Goal: Transaction & Acquisition: Purchase product/service

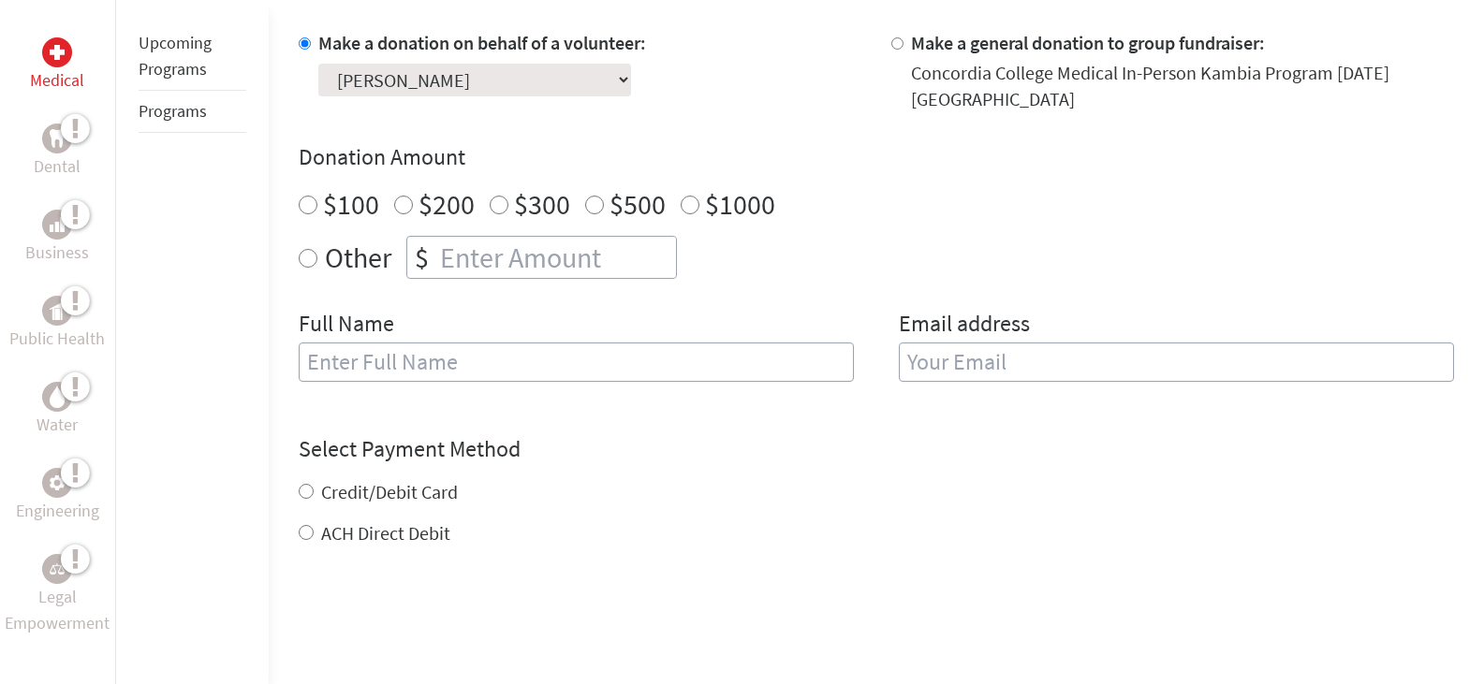
scroll to position [375, 0]
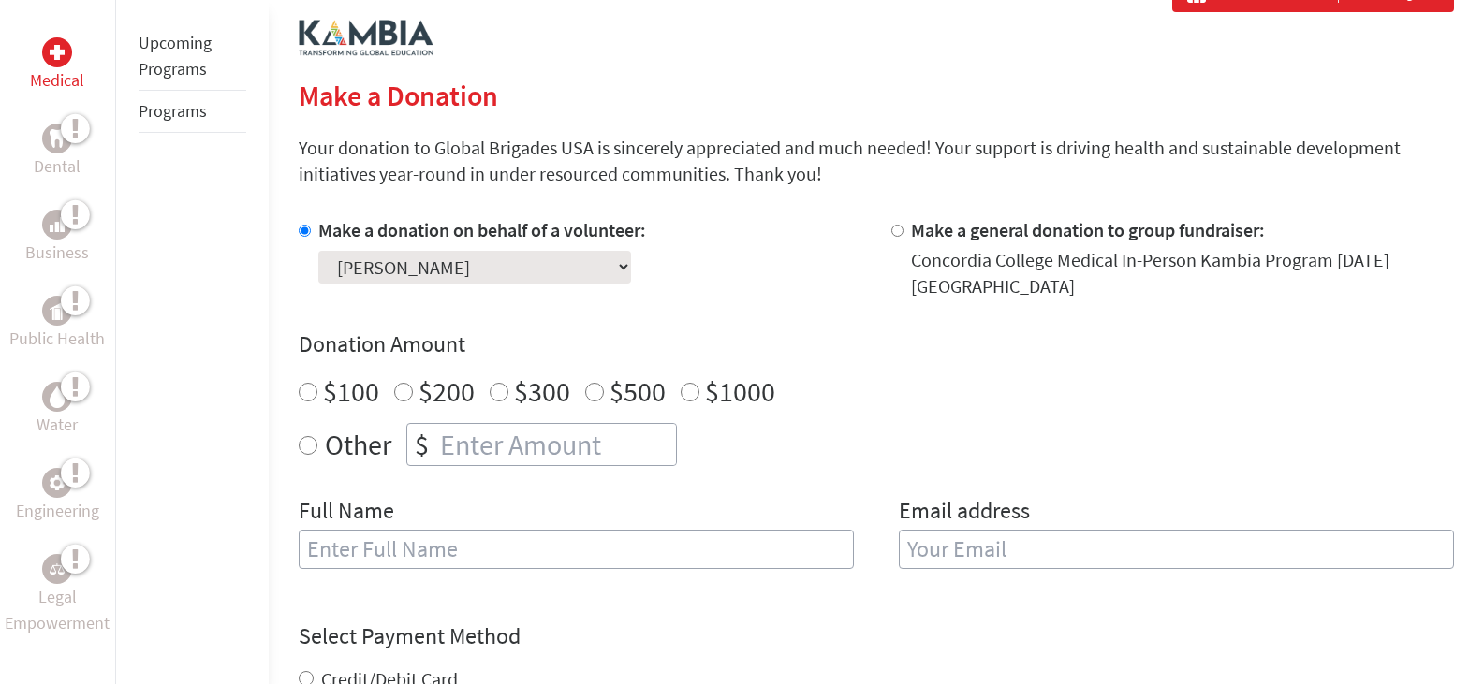
click at [777, 302] on div "Make a donation on behalf of a volunteer: Select a volunteer... [PERSON_NAME] […" at bounding box center [876, 404] width 1155 height 375
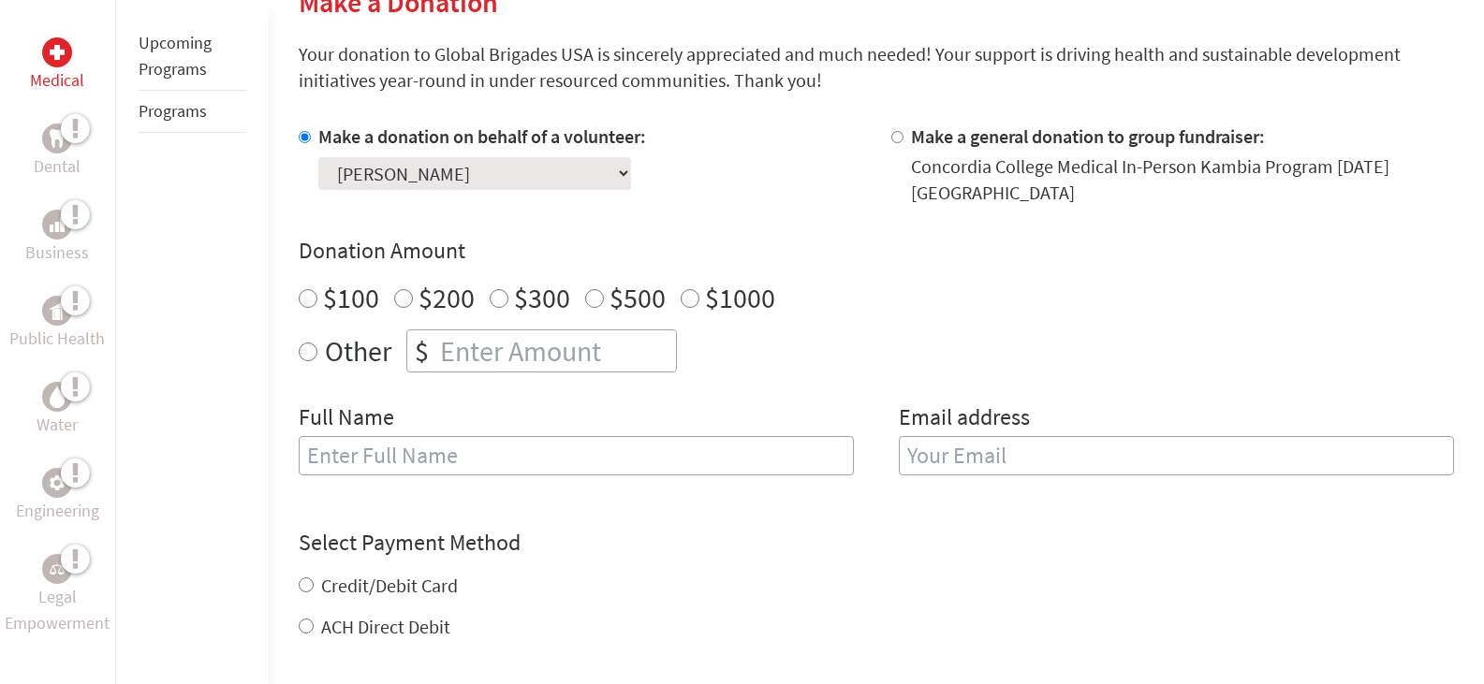
scroll to position [187, 0]
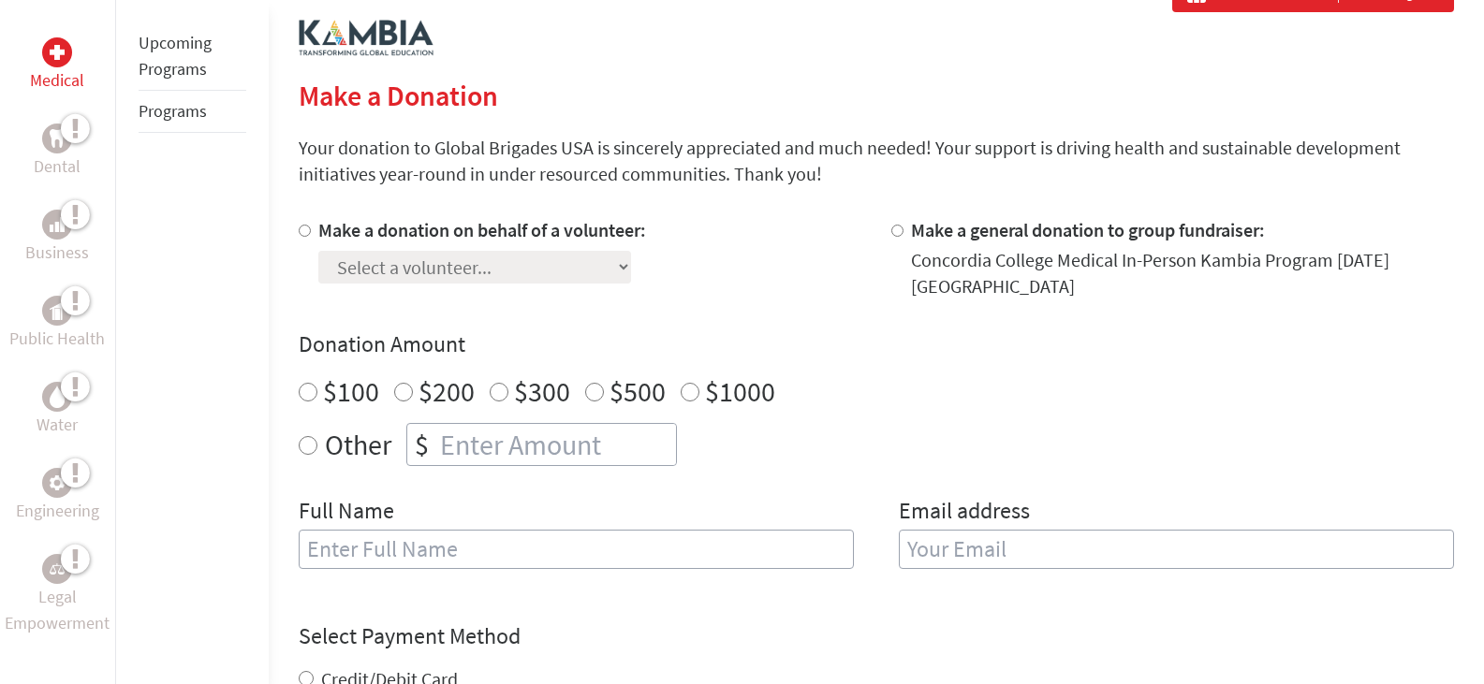
click at [404, 393] on input "$200" at bounding box center [403, 392] width 19 height 19
radio input "true"
click at [495, 397] on input "$300" at bounding box center [499, 392] width 19 height 19
radio input "true"
click at [318, 237] on label "Make a donation on behalf of a volunteer:" at bounding box center [482, 229] width 328 height 23
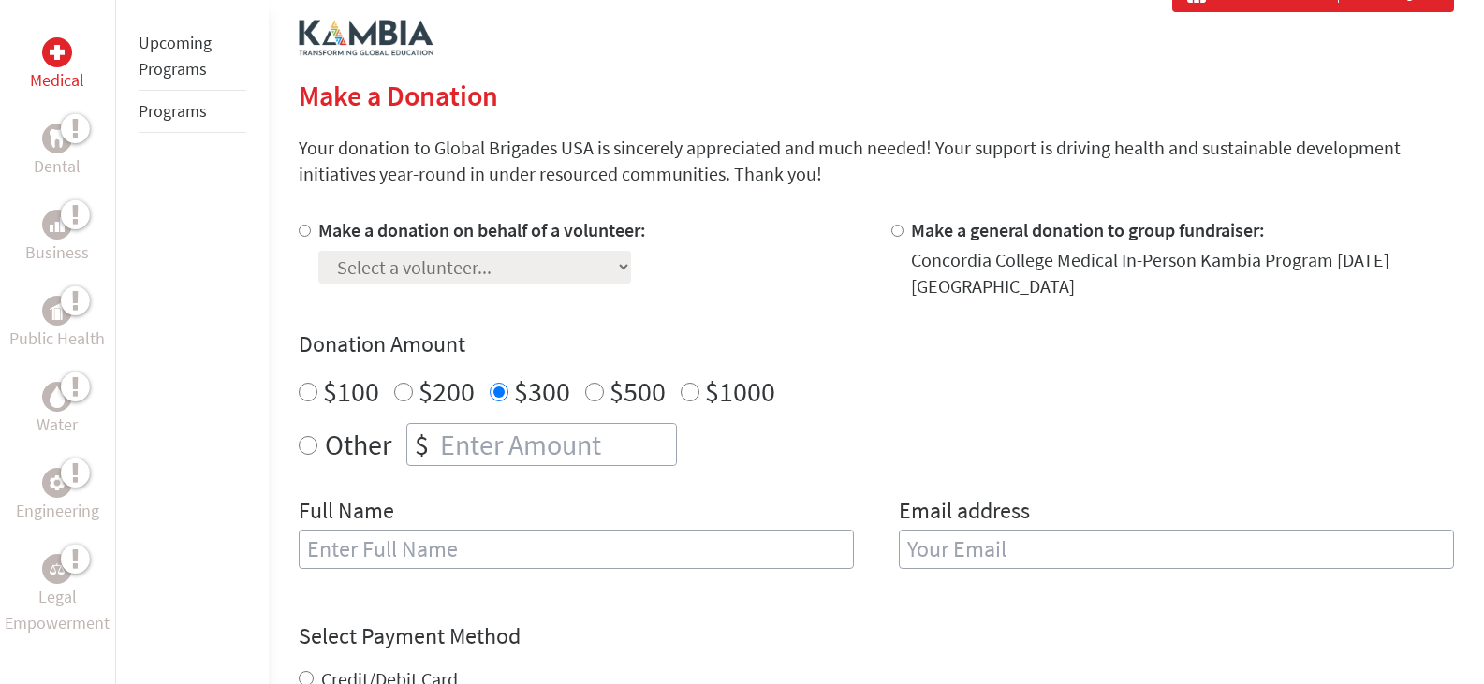
click at [311, 237] on input "Make a donation on behalf of a volunteer:" at bounding box center [305, 231] width 12 height 12
radio input "true"
click at [369, 286] on div "Make a donation on behalf of a volunteer: Select a volunteer... Amanda Tracy An…" at bounding box center [482, 258] width 328 height 82
click at [363, 267] on select "Select a volunteer... Amanda Tracy Andie Sandman Annika Johnson Bethany Timm Ca…" at bounding box center [474, 267] width 313 height 33
click at [577, 299] on div "Make a donation on behalf of a volunteer: Select a volunteer... Amanda Tracy An…" at bounding box center [482, 258] width 328 height 82
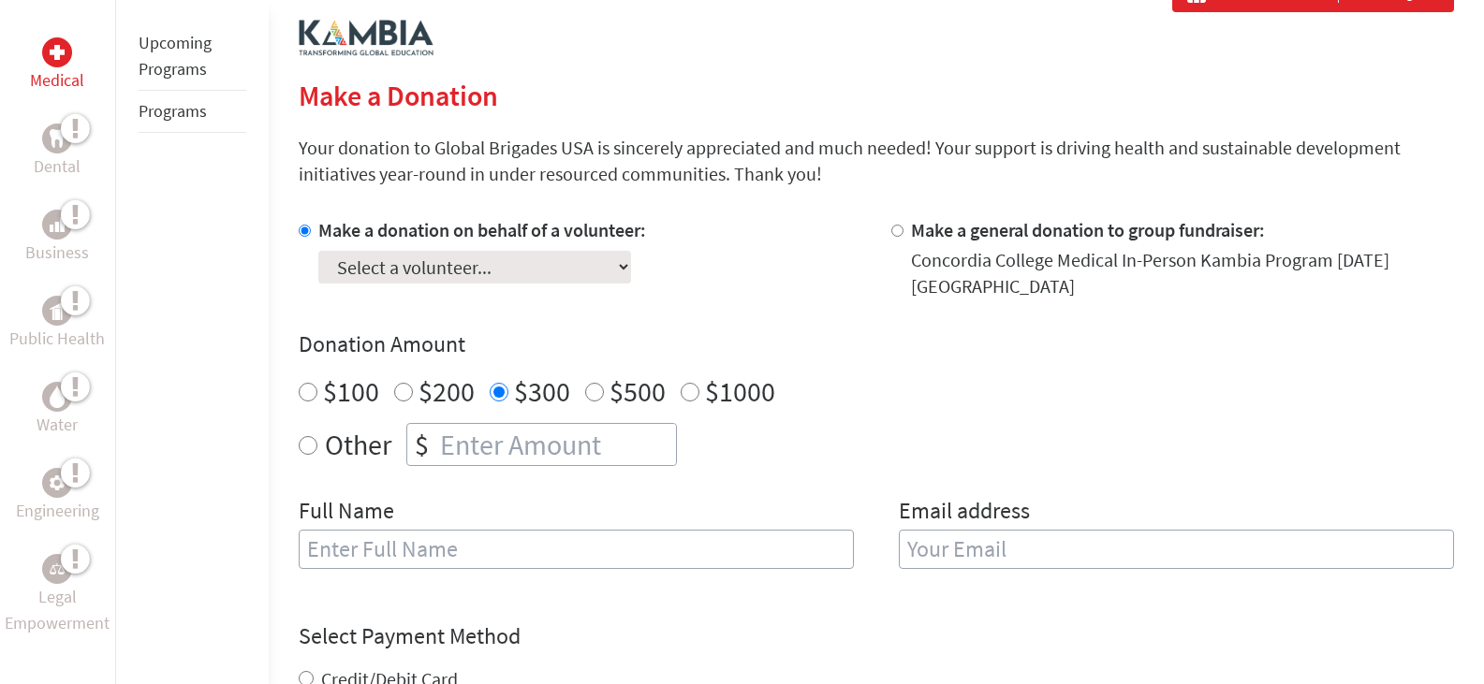
click at [911, 228] on label "Make a general donation to group fundraiser:" at bounding box center [1088, 229] width 354 height 23
click at [904, 228] on input "Make a general donation to group fundraiser:" at bounding box center [897, 231] width 12 height 12
radio input "true"
click at [358, 237] on label "Make a donation on behalf of a volunteer:" at bounding box center [482, 229] width 328 height 23
click at [311, 237] on input "Make a donation on behalf of a volunteer:" at bounding box center [305, 231] width 12 height 12
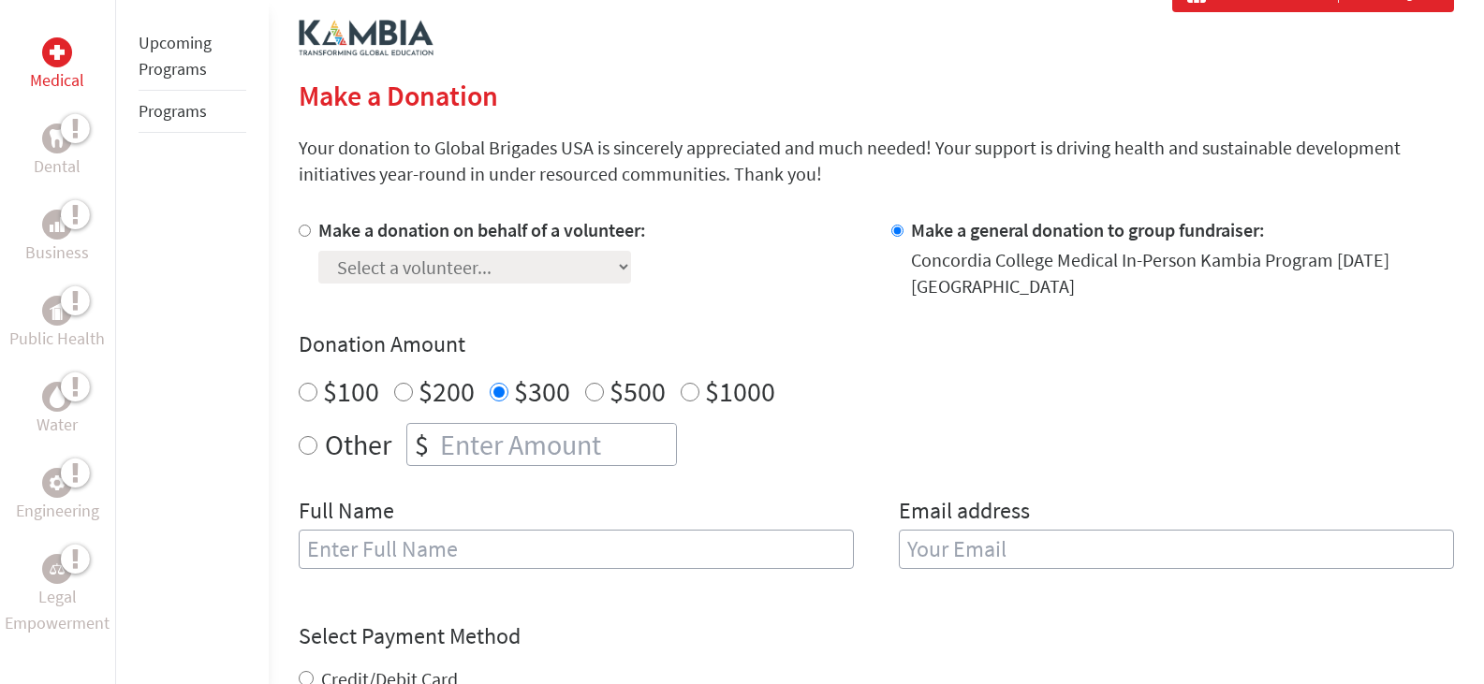
radio input "true"
click at [371, 264] on select "Select a volunteer... Amanda Tracy Andie Sandman Annika Johnson Bethany Timm Ca…" at bounding box center [474, 267] width 313 height 33
click at [794, 314] on div "Make a donation on behalf of a volunteer: Select a volunteer... [PERSON_NAME] […" at bounding box center [876, 404] width 1155 height 375
